Goal: Find specific page/section

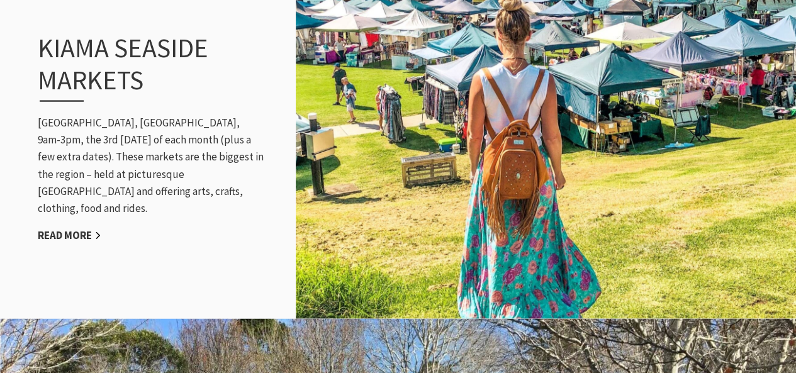
scroll to position [1321, 0]
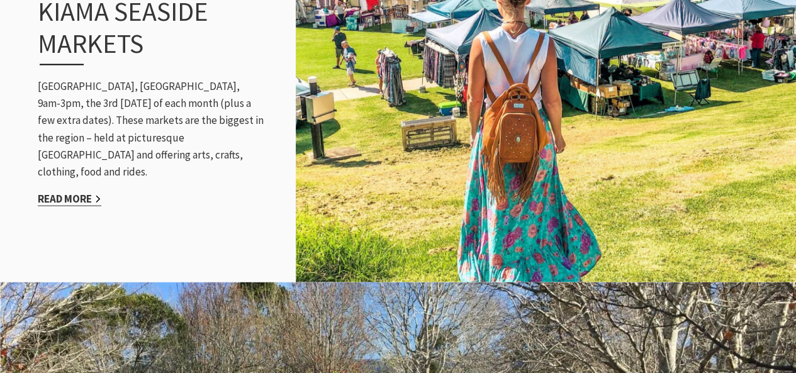
click at [54, 192] on link "Read More" at bounding box center [70, 199] width 64 height 14
click at [65, 192] on link "Read More" at bounding box center [70, 199] width 64 height 14
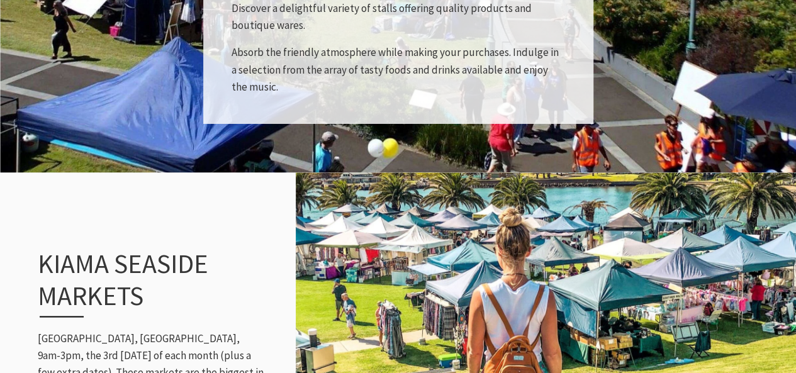
scroll to position [1195, 0]
